Goal: Information Seeking & Learning: Learn about a topic

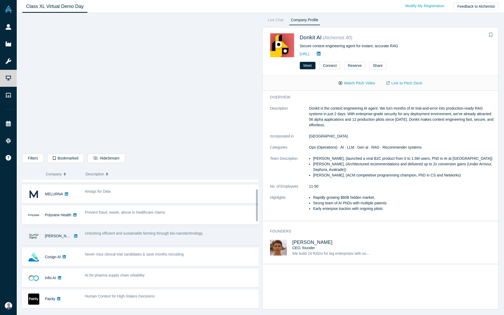
scroll to position [48, 0]
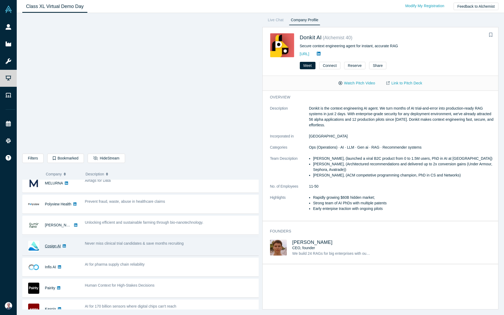
click at [52, 245] on link "Cosign AI" at bounding box center [53, 246] width 16 height 4
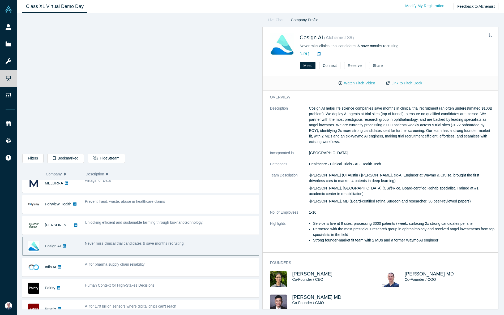
click at [123, 243] on span "Never miss clinical trial candidates & save months recruiting" at bounding box center [134, 243] width 99 height 4
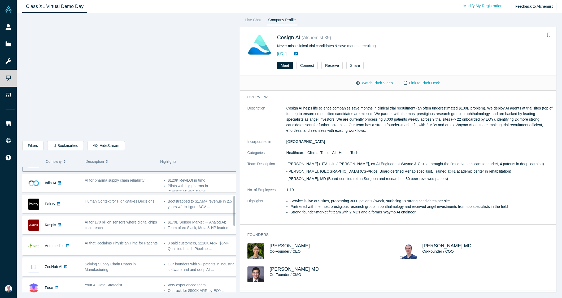
scroll to position [120, 0]
click at [367, 82] on button "Watch Pitch Video" at bounding box center [375, 83] width 48 height 9
click at [364, 81] on button "Watch Pitch Video" at bounding box center [375, 83] width 48 height 9
click at [365, 83] on button "Watch Pitch Video" at bounding box center [375, 83] width 48 height 9
click at [418, 82] on link "Link to Pitch Deck" at bounding box center [422, 83] width 47 height 9
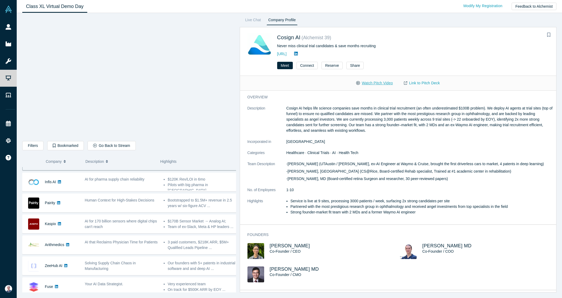
click at [376, 83] on button "Watch Pitch Video" at bounding box center [375, 83] width 48 height 9
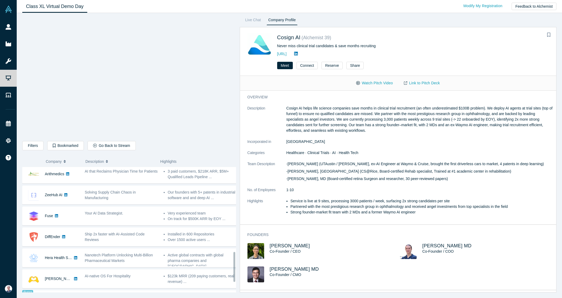
scroll to position [364, 0]
